Goal: Task Accomplishment & Management: Manage account settings

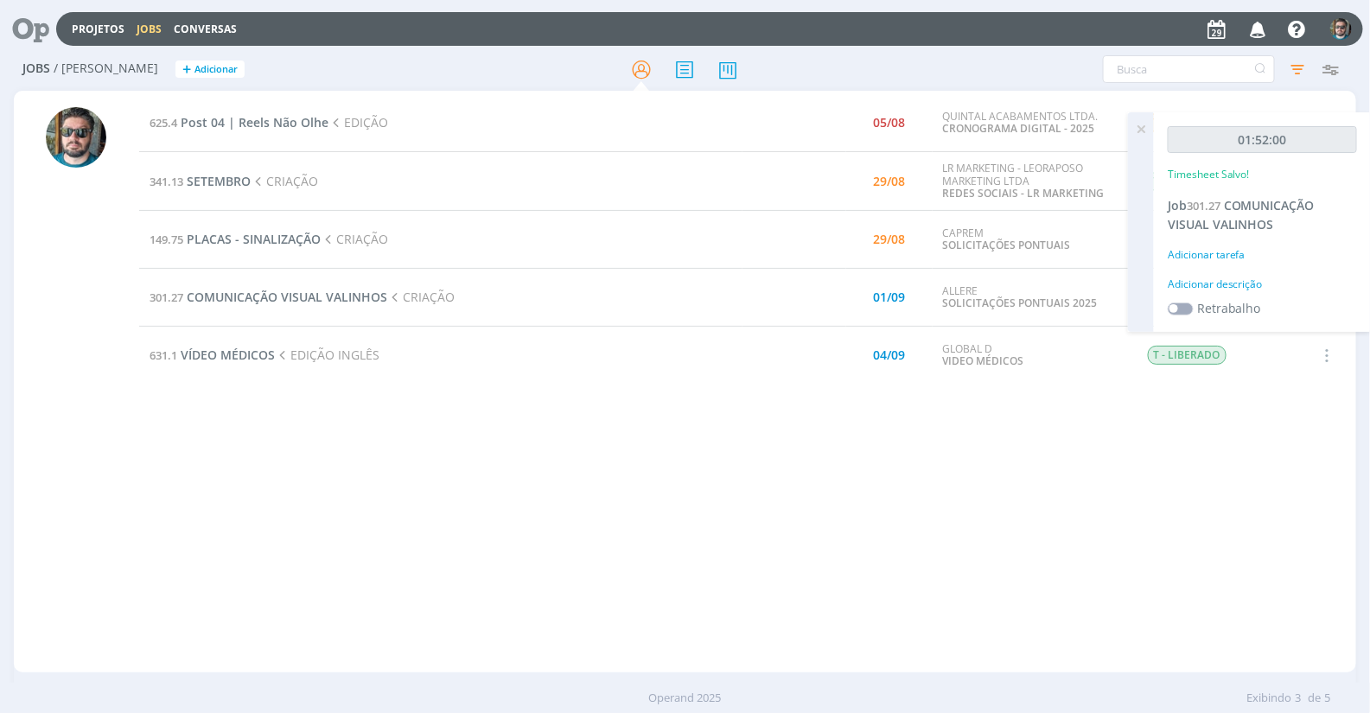
click at [1145, 126] on icon at bounding box center [1140, 129] width 31 height 34
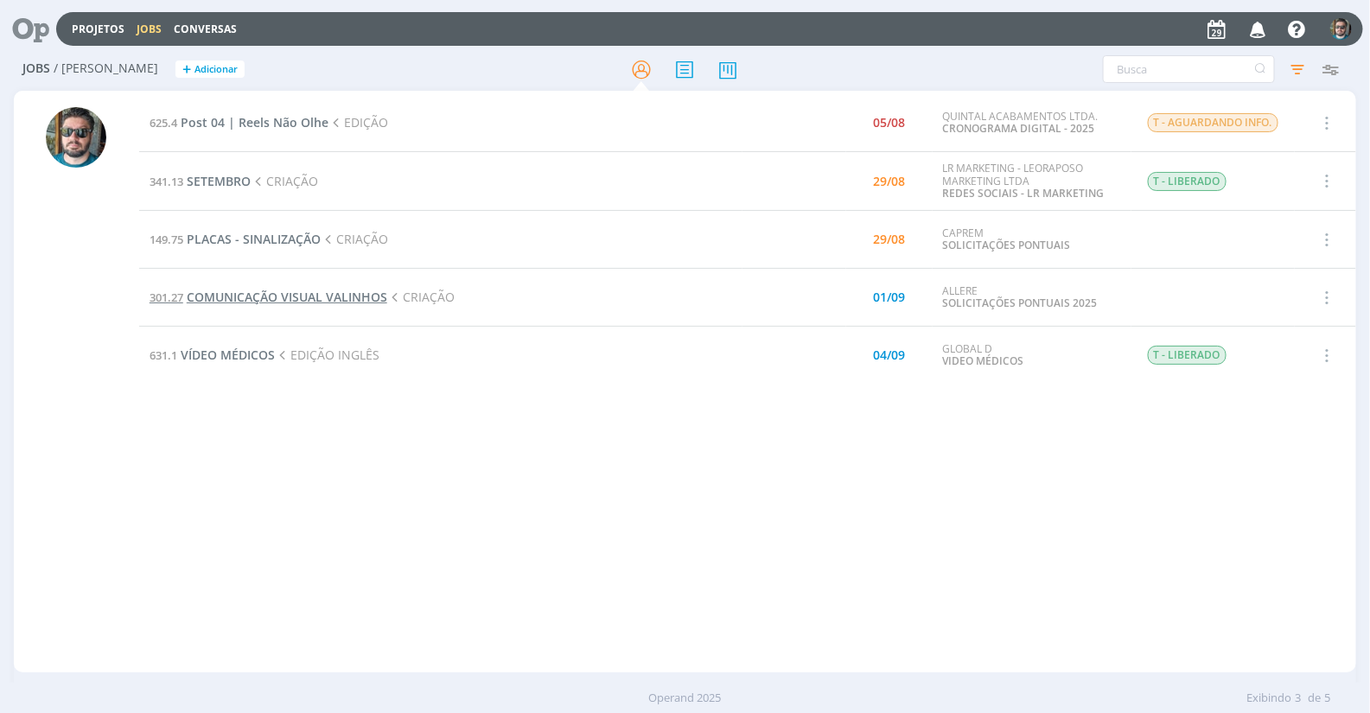
click at [286, 303] on span "COMUNICAÇÃO VISUAL VALINHOS" at bounding box center [287, 297] width 201 height 16
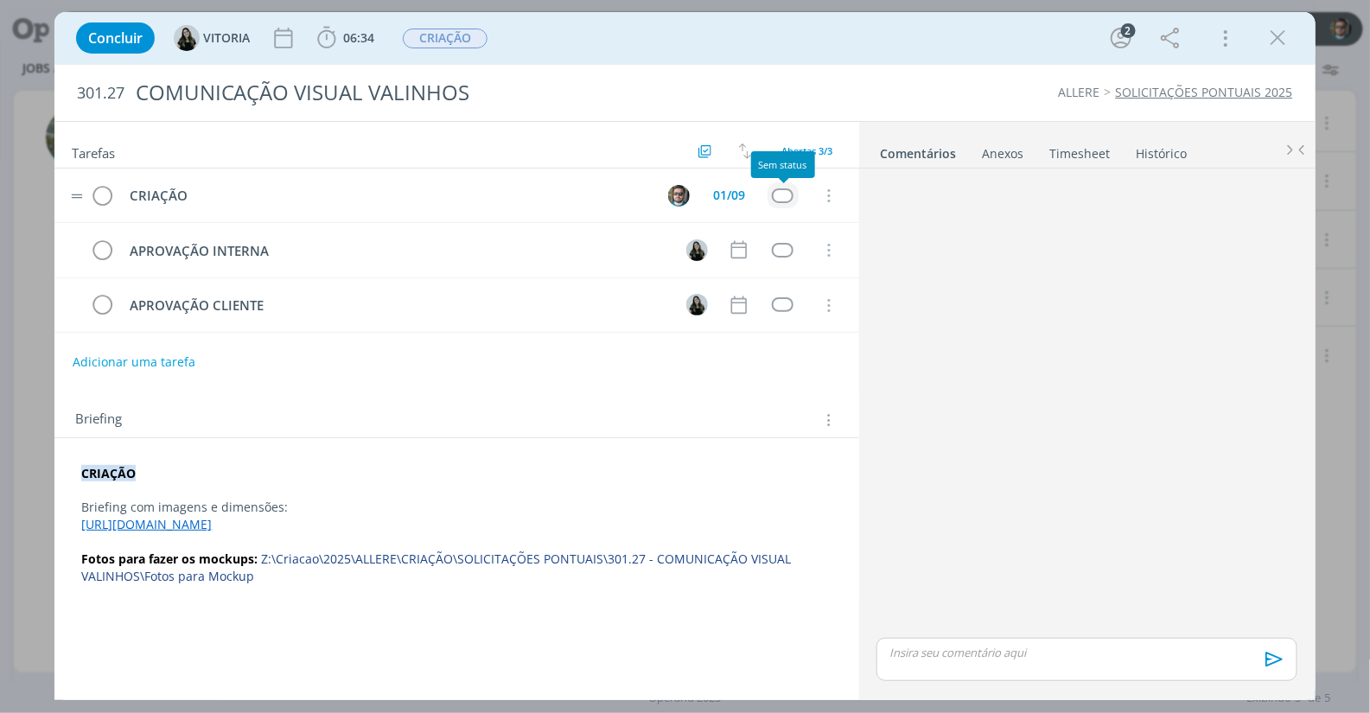
click at [780, 196] on div "dialog" at bounding box center [783, 195] width 22 height 15
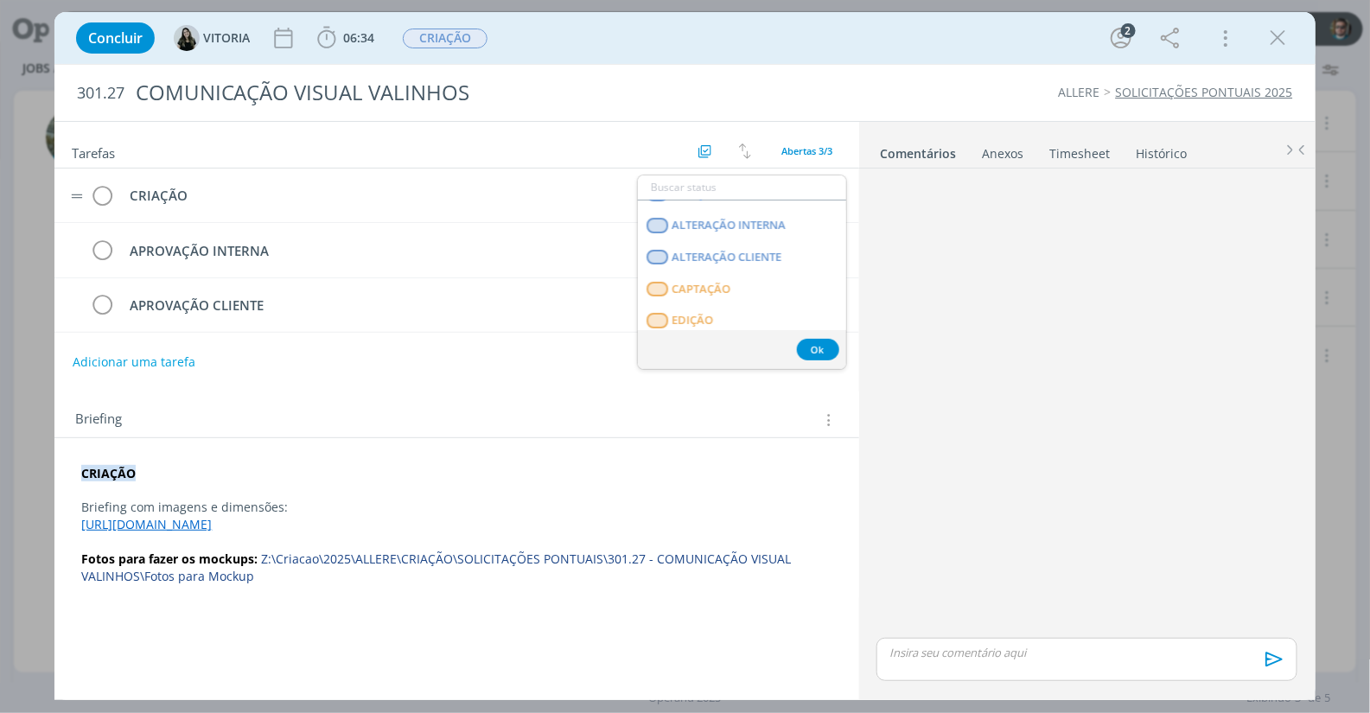
scroll to position [192, 0]
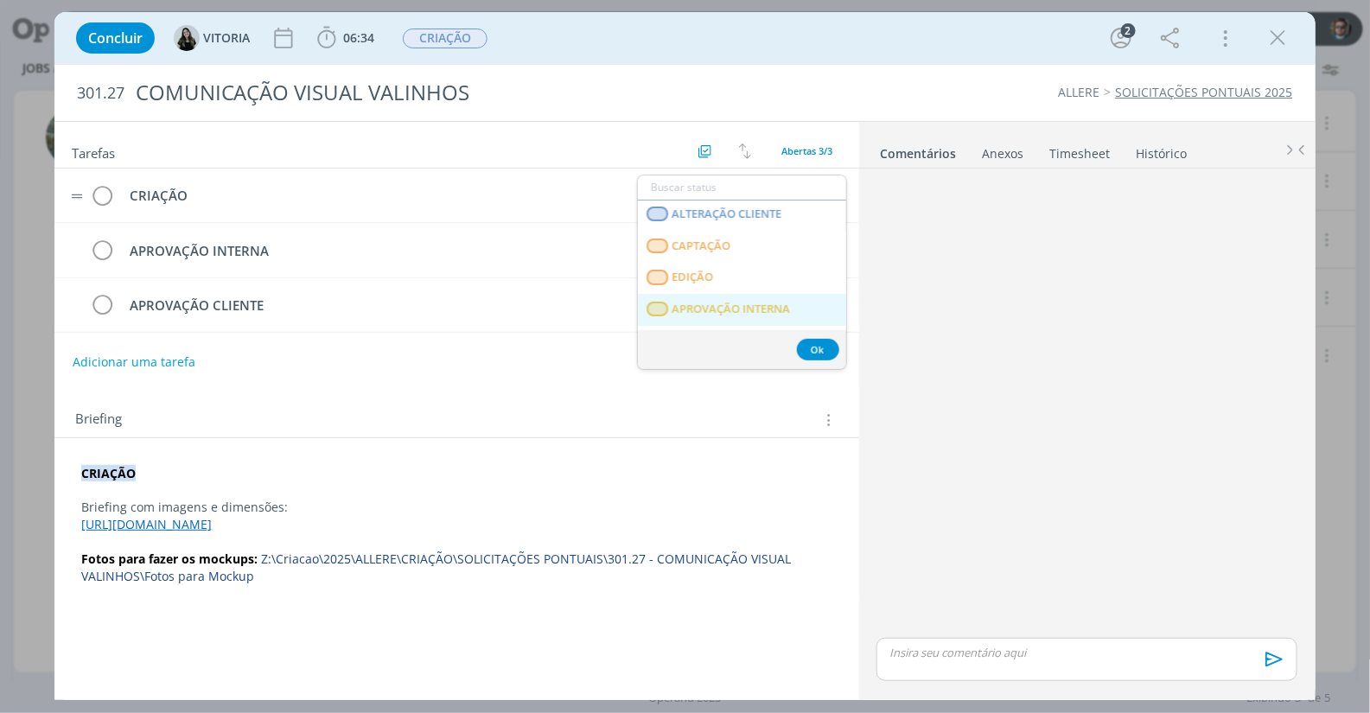
click at [712, 305] on span "APROVAÇÃO INTERNA" at bounding box center [732, 310] width 118 height 14
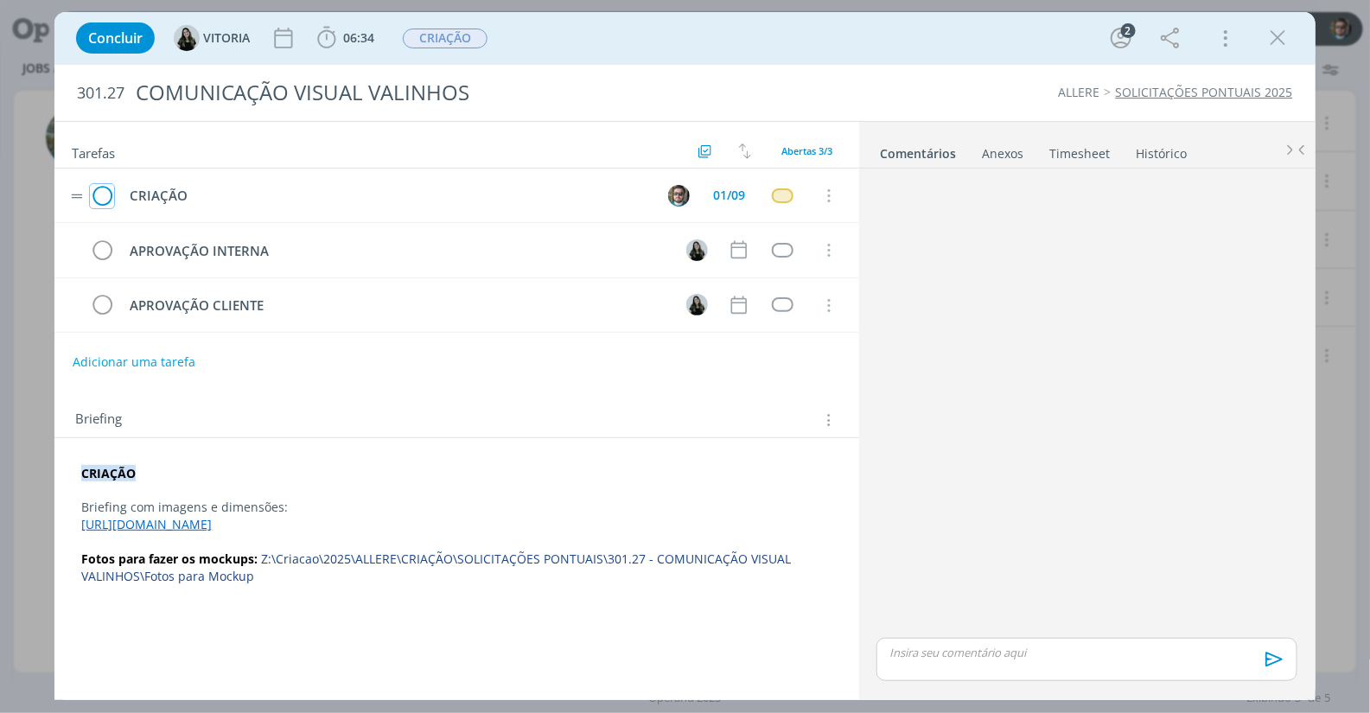
click at [105, 196] on icon "dialog" at bounding box center [102, 196] width 24 height 26
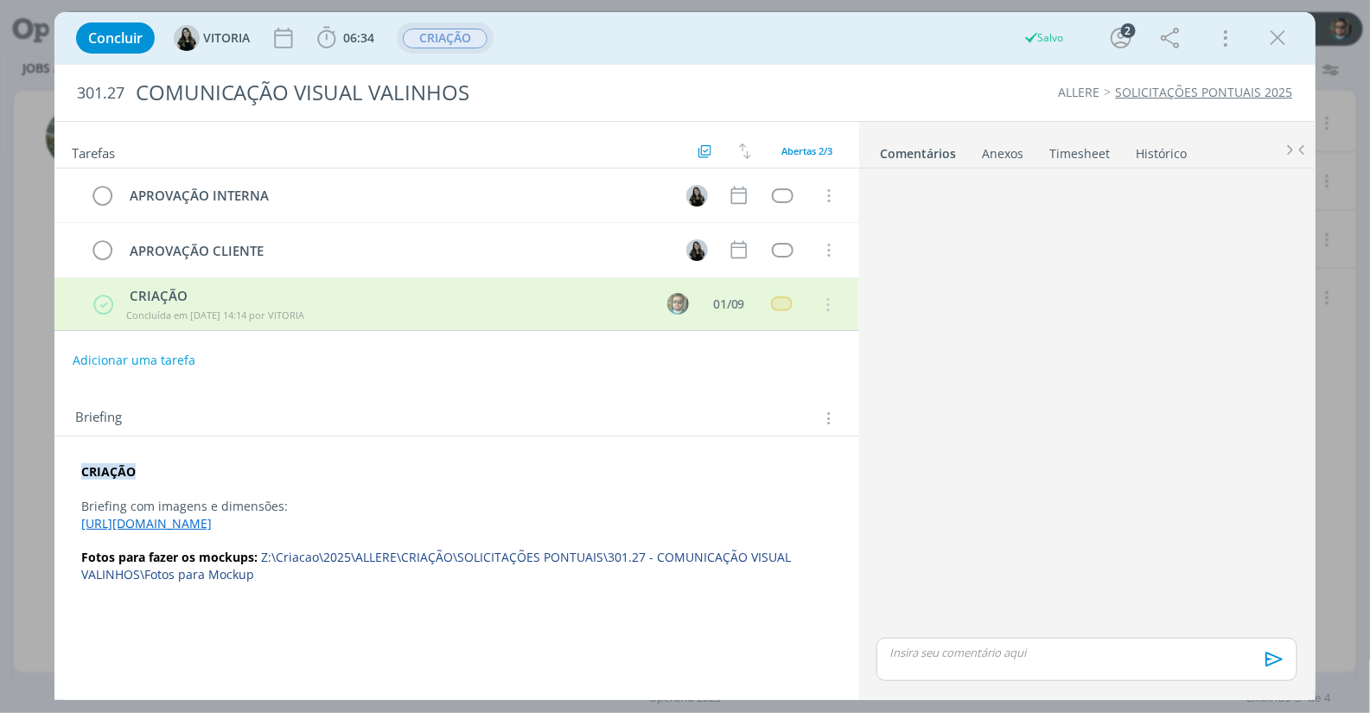
click at [449, 45] on span "CRIAÇÃO" at bounding box center [445, 39] width 85 height 20
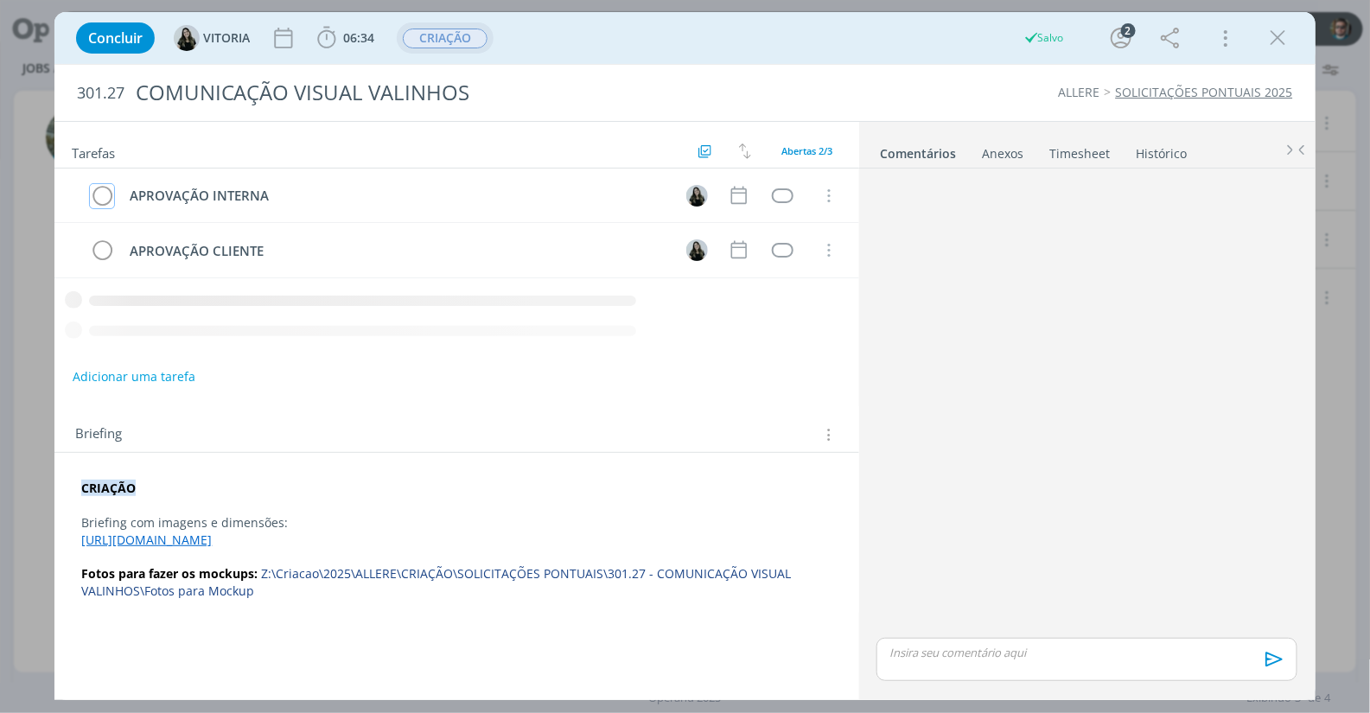
click at [458, 33] on span "CRIAÇÃO" at bounding box center [445, 39] width 85 height 20
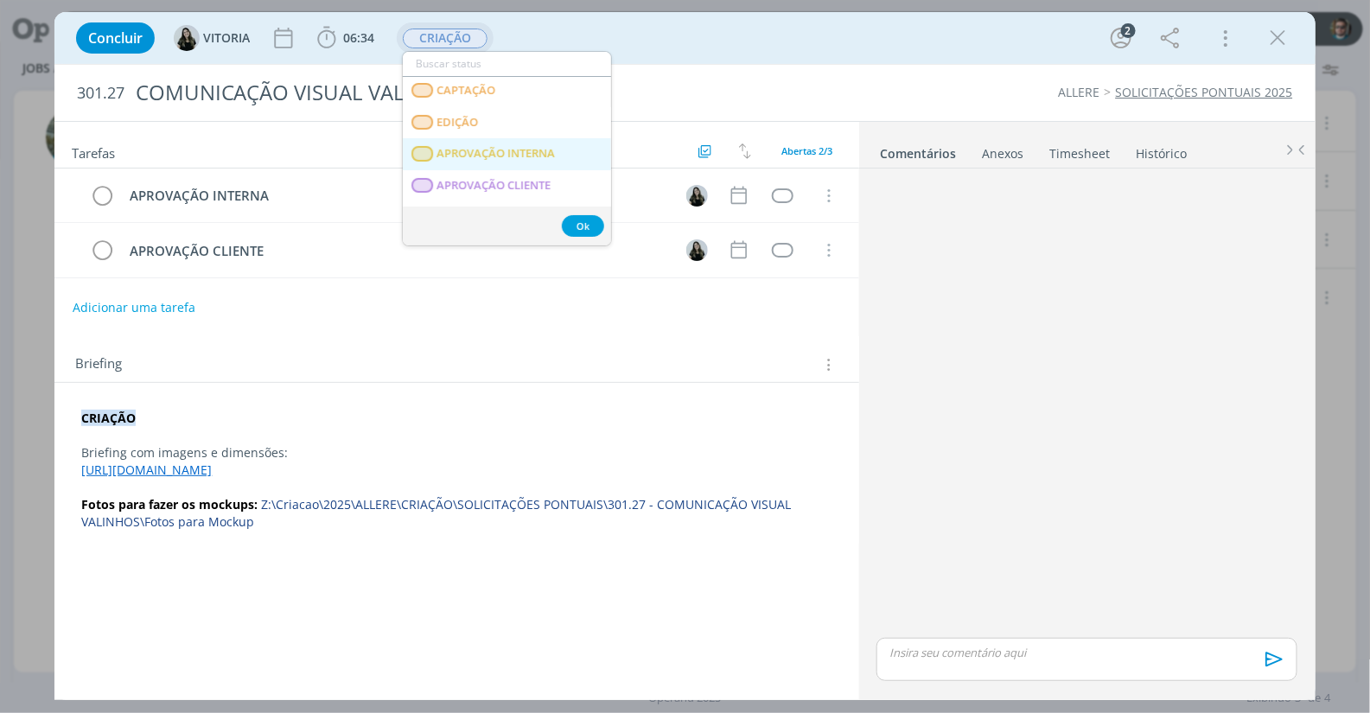
click at [471, 157] on span "APROVAÇÃO INTERNA" at bounding box center [496, 154] width 118 height 14
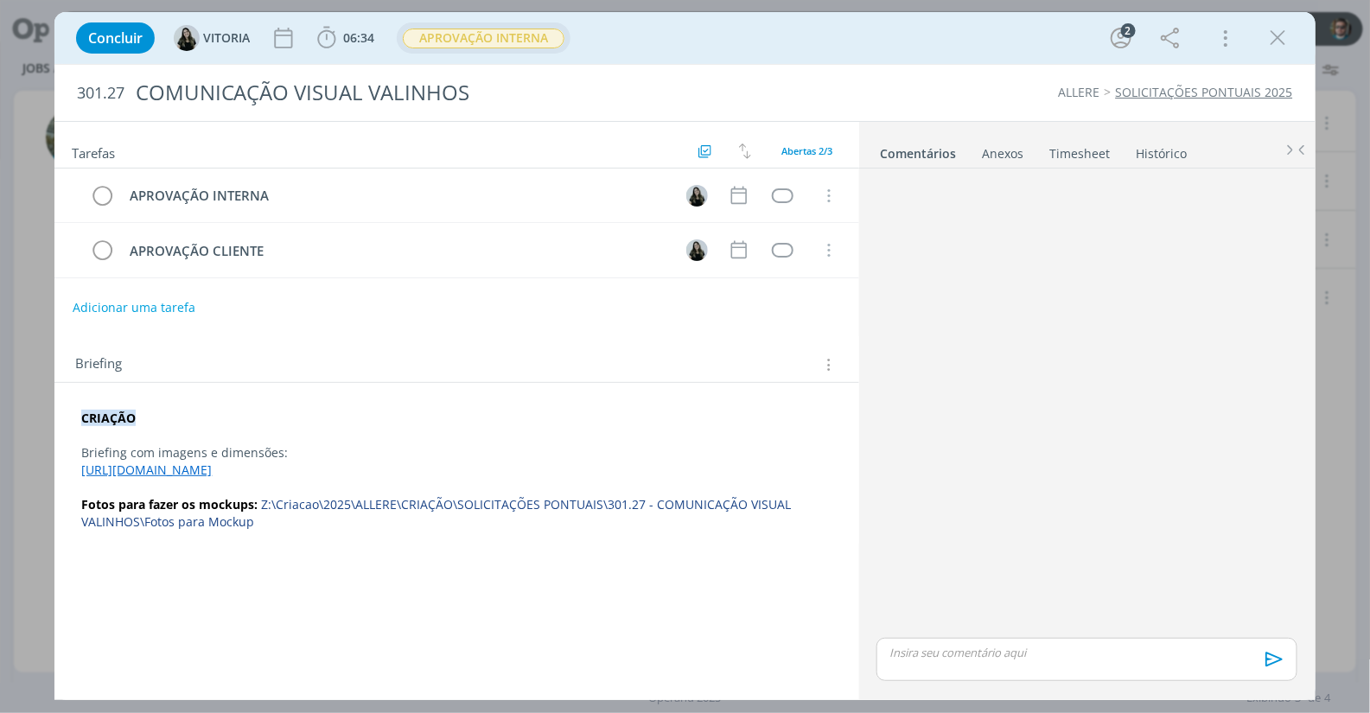
click at [1035, 664] on div "dialog" at bounding box center [1087, 659] width 420 height 43
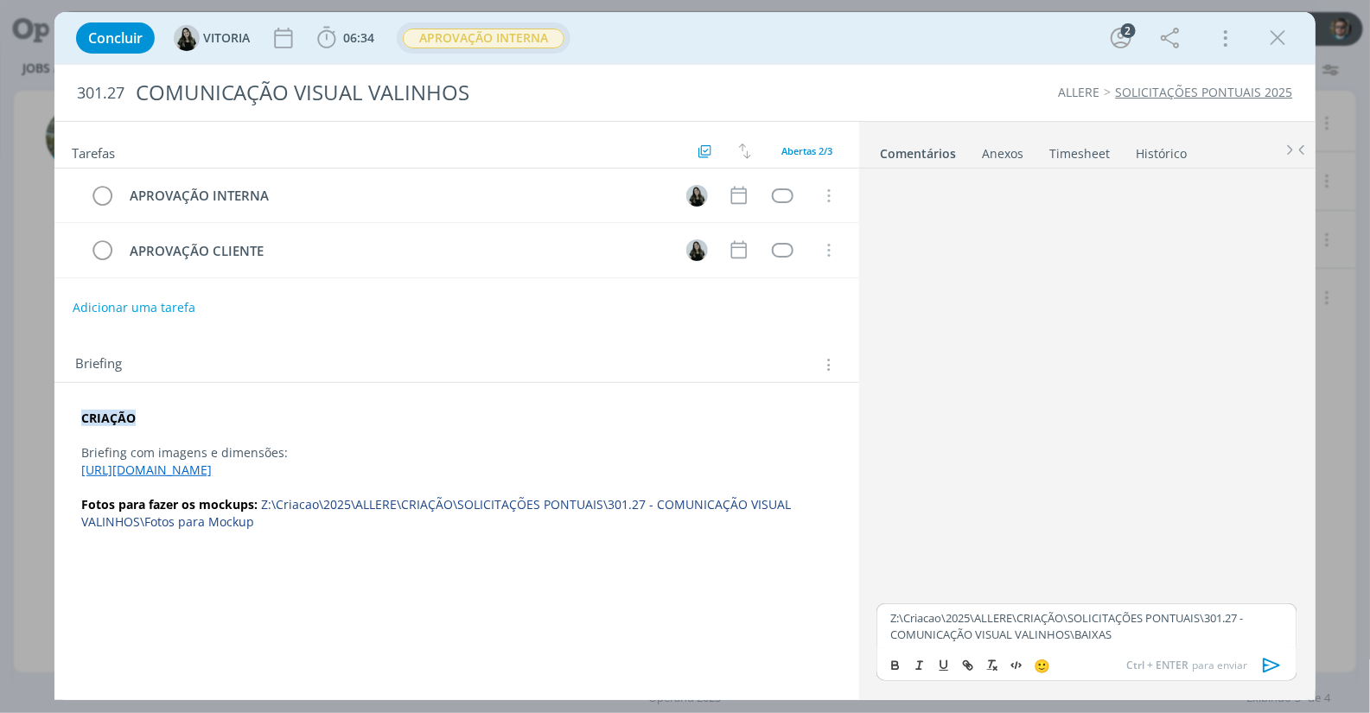
click at [1268, 667] on icon "dialog" at bounding box center [1272, 666] width 26 height 26
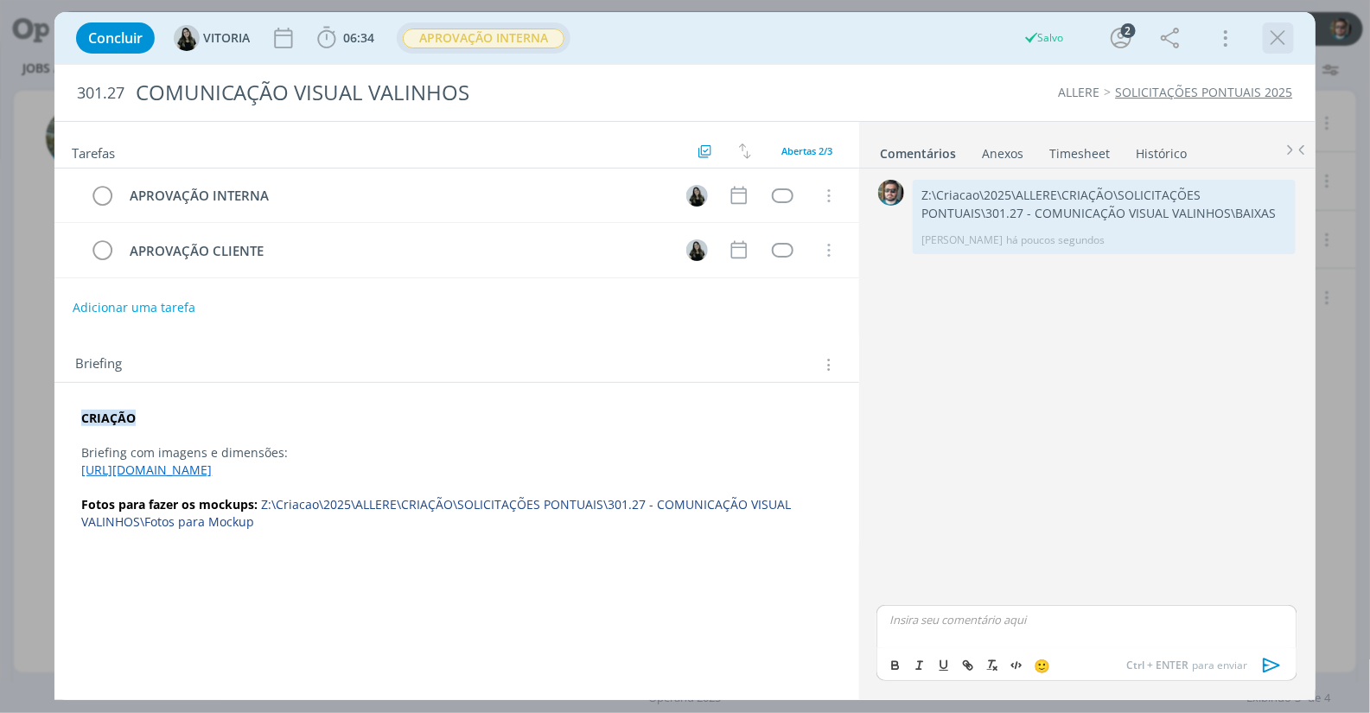
click at [1276, 46] on icon "dialog" at bounding box center [1278, 38] width 26 height 26
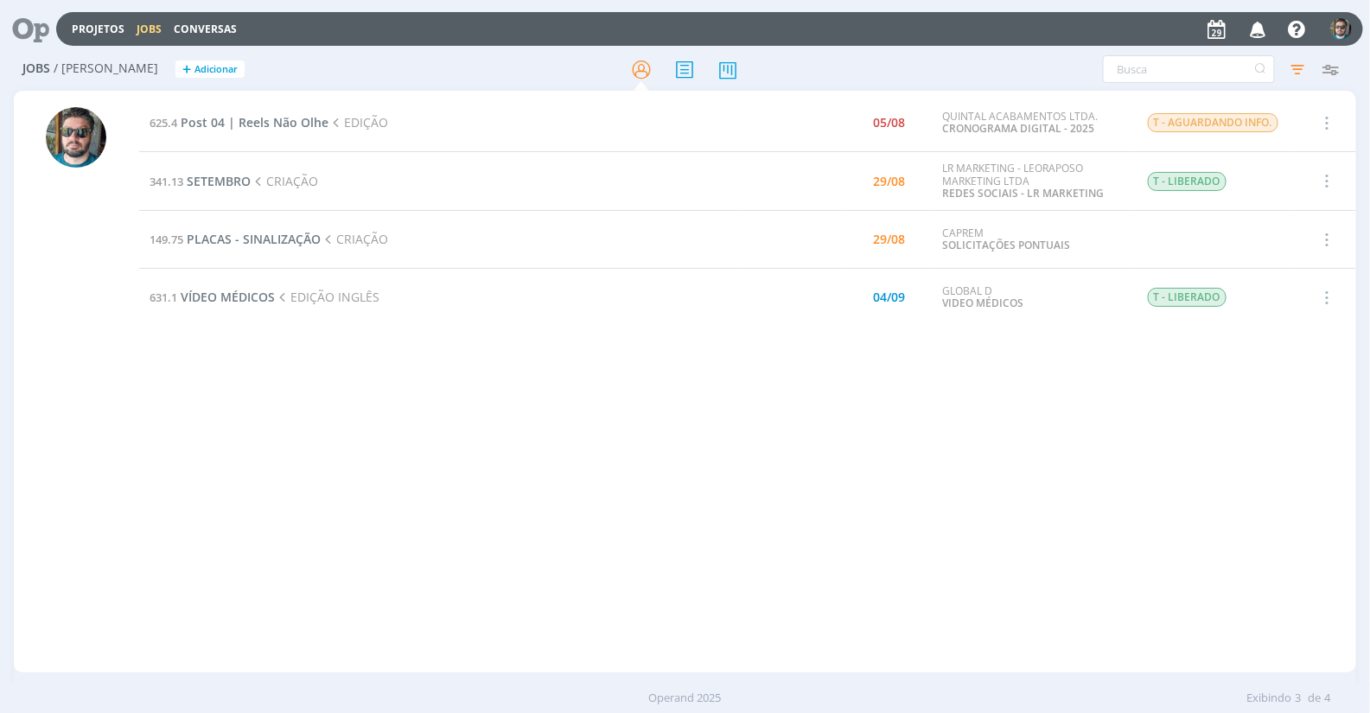
click at [482, 473] on div "625.4 Post 04 | Reels Não Olhe EDIÇÃO 05/08 QUINTAL ACABAMENTOS LTDA. CRONOGRAM…" at bounding box center [747, 381] width 1217 height 575
click at [222, 176] on span "SETEMBRO" at bounding box center [219, 181] width 64 height 16
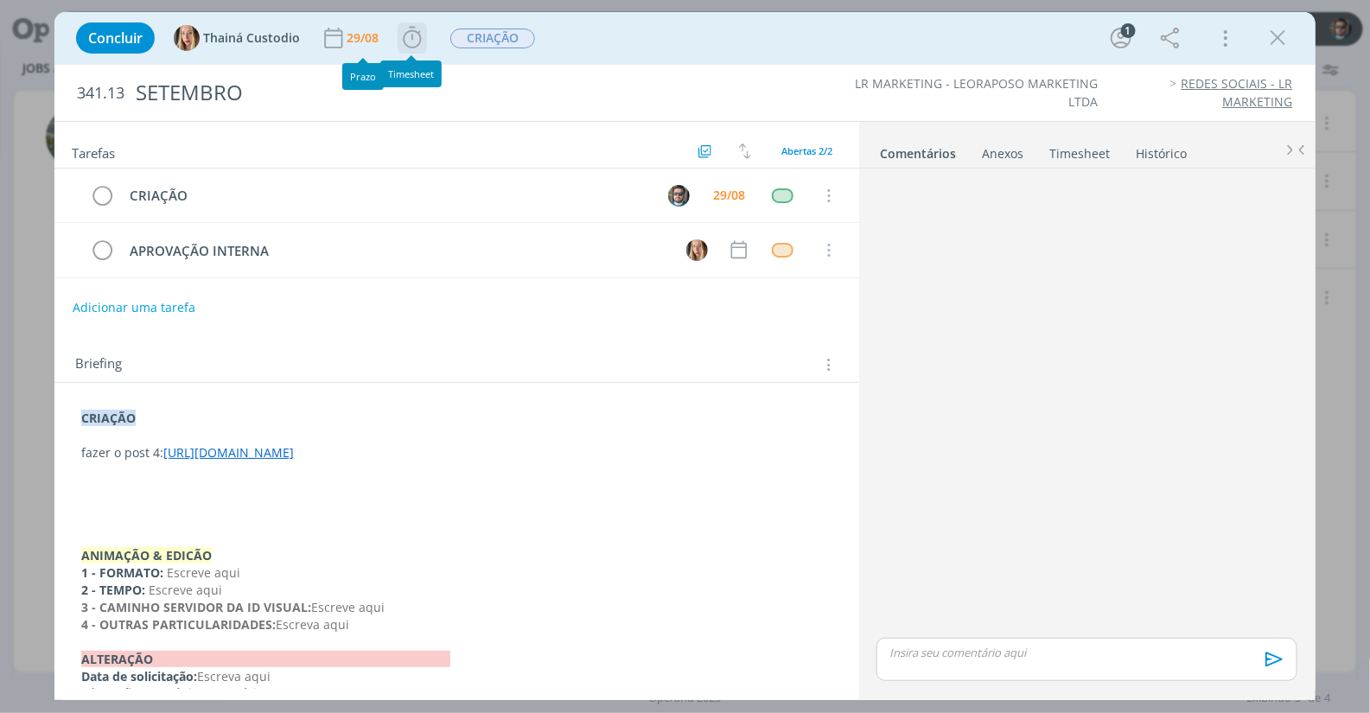
click at [411, 35] on icon "dialog" at bounding box center [413, 38] width 18 height 22
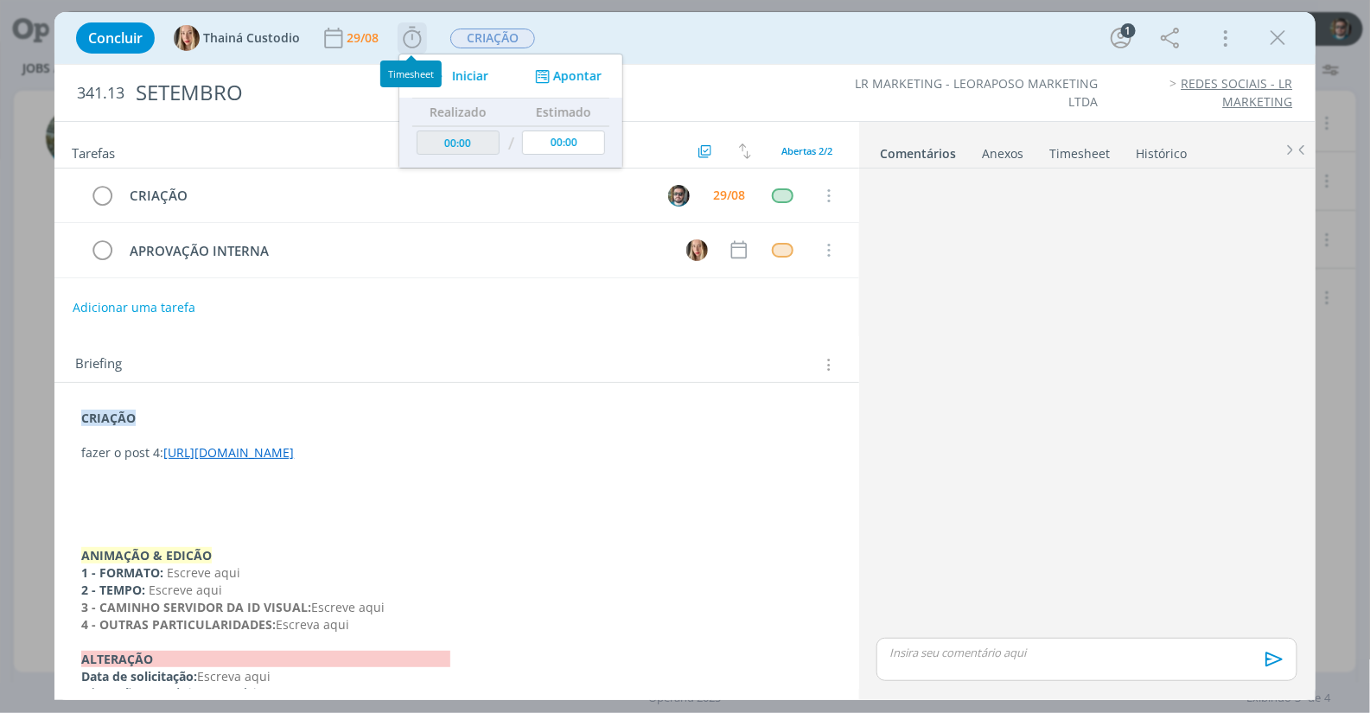
click at [464, 76] on span "Iniciar" at bounding box center [470, 76] width 36 height 12
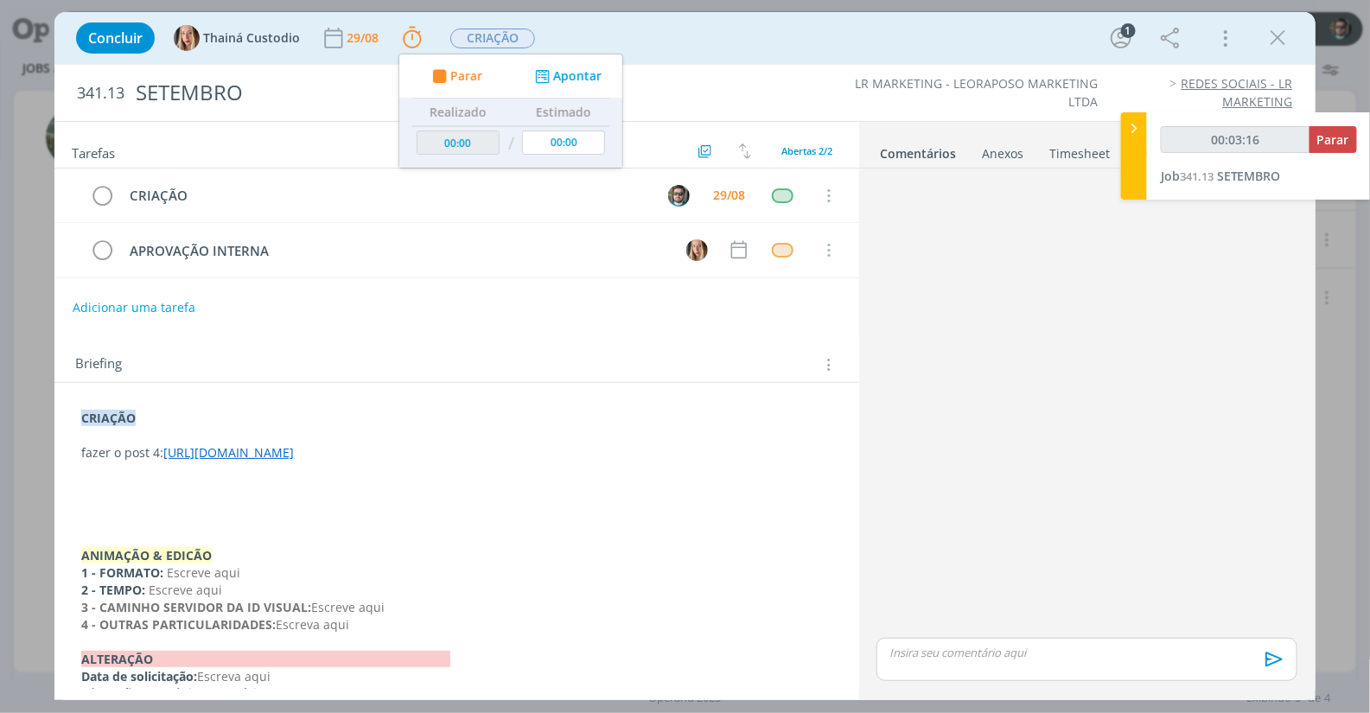
click at [752, 341] on div "Briefing Briefings Predefinidos Versões do Briefing Ver Briefing do Projeto" at bounding box center [456, 359] width 804 height 47
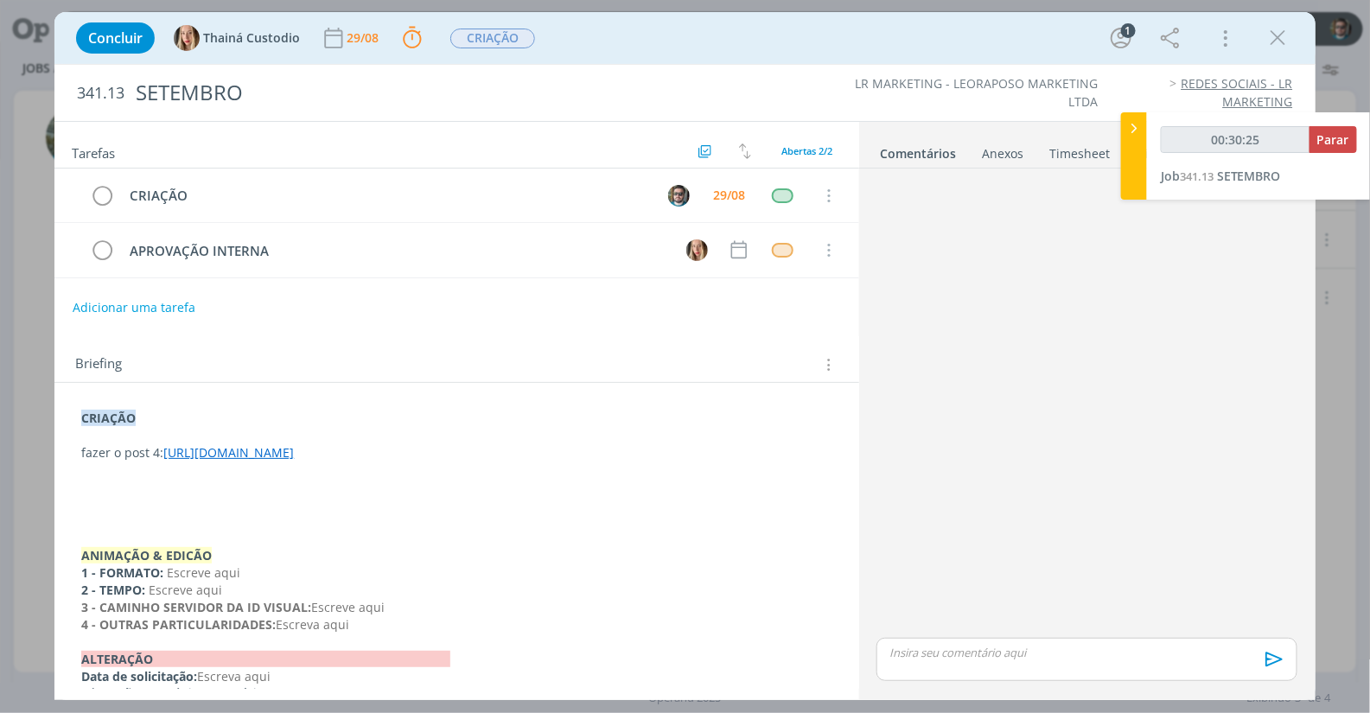
type input "00:31:25"
